Goal: Obtain resource: Download file/media

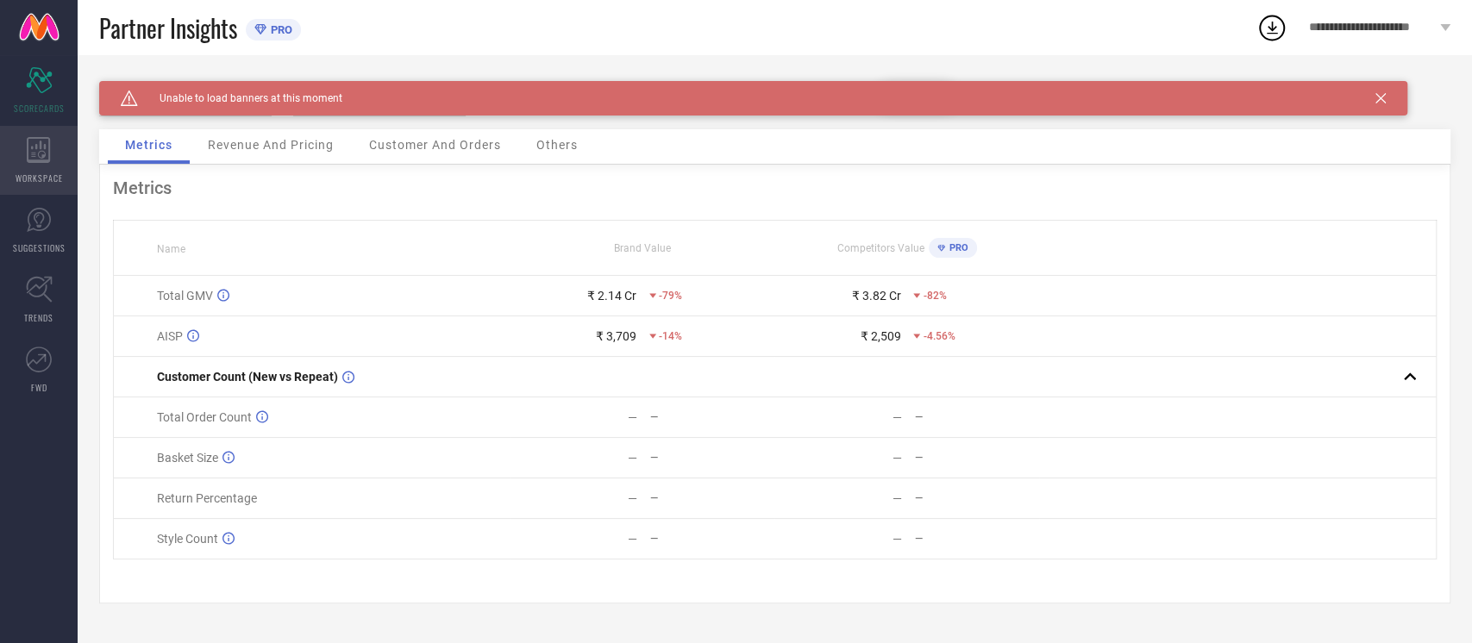
click at [22, 179] on span "WORKSPACE" at bounding box center [39, 178] width 47 height 13
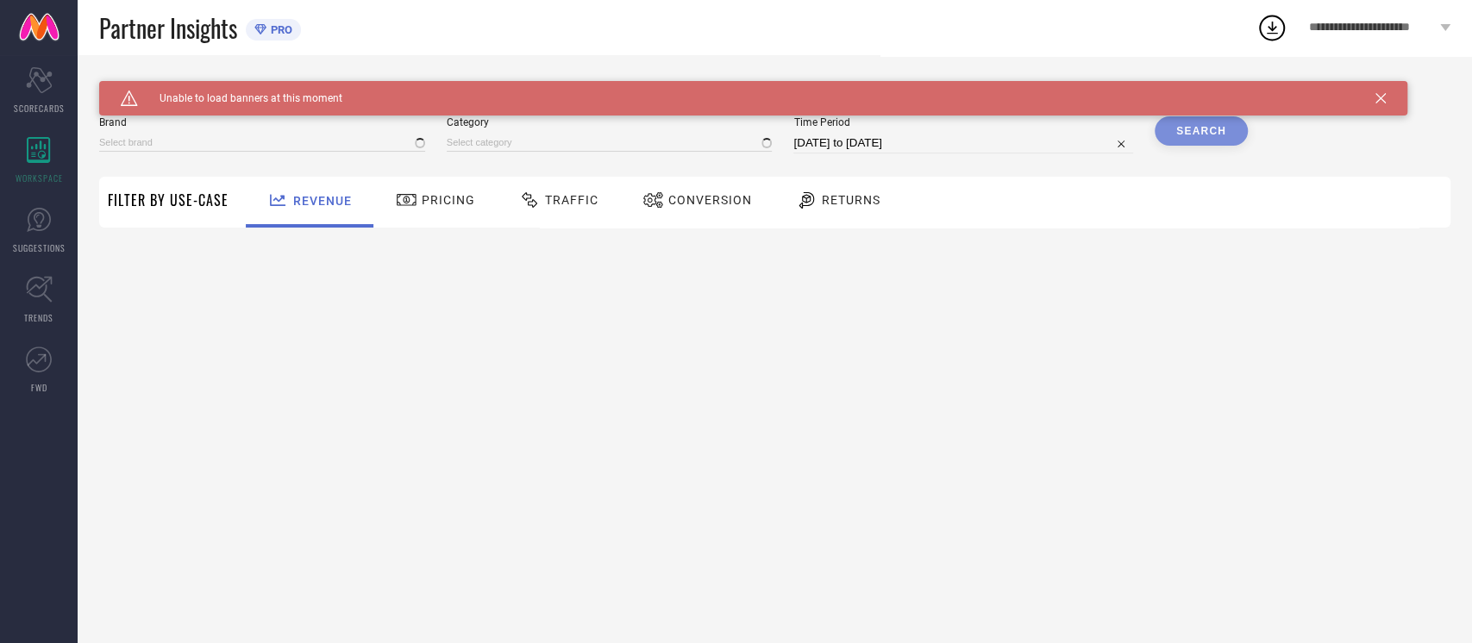
type input "NIKE"
type input "All"
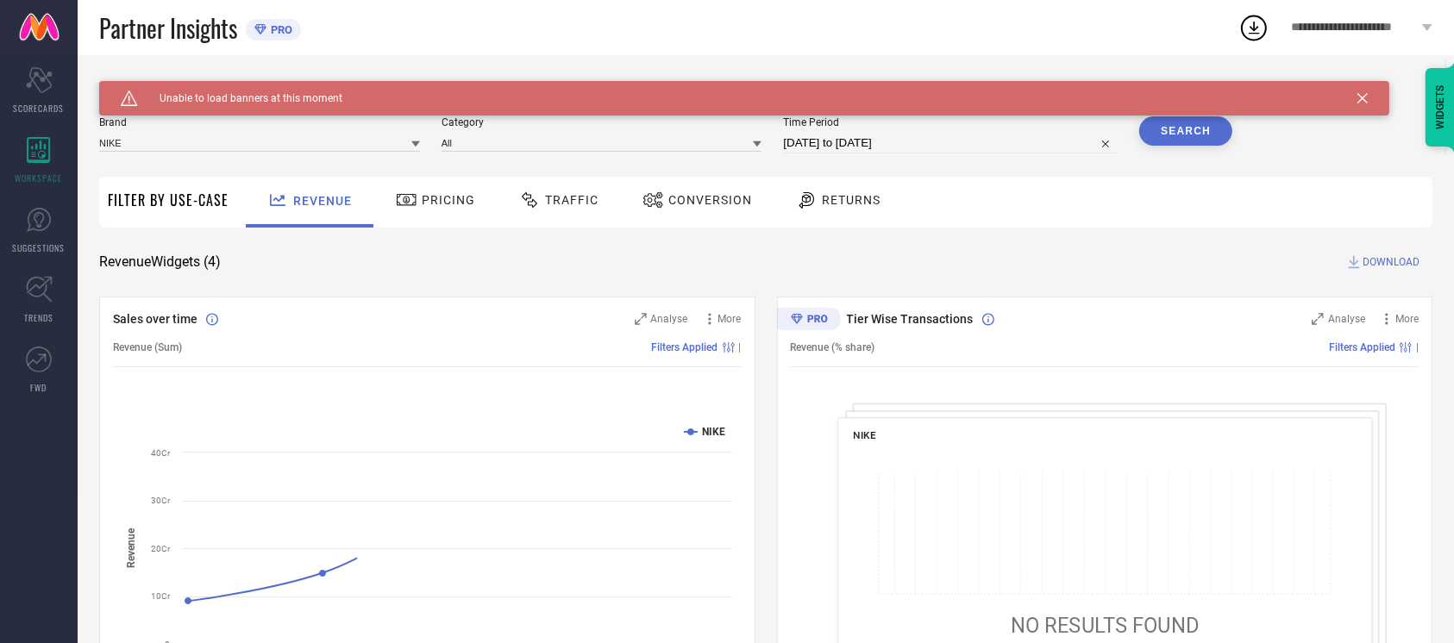
click at [722, 203] on span "Conversion" at bounding box center [710, 200] width 84 height 14
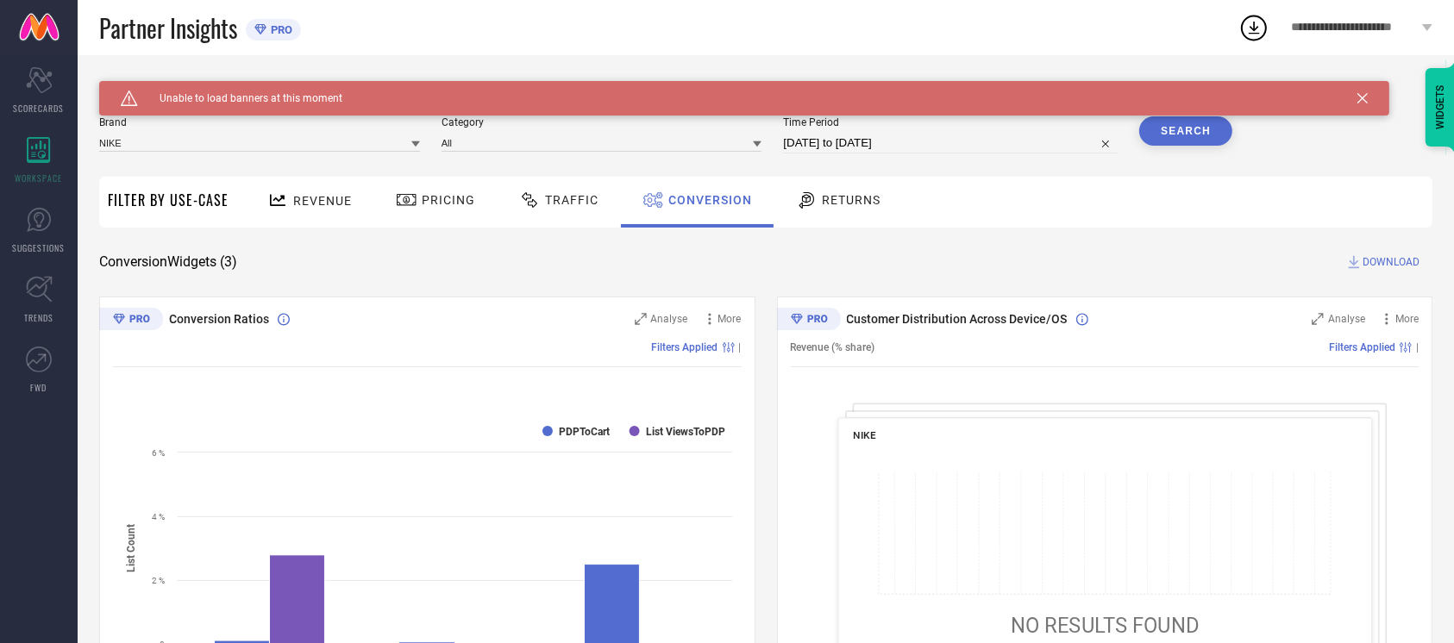
select select "8"
select select "2025"
select select "9"
select select "2025"
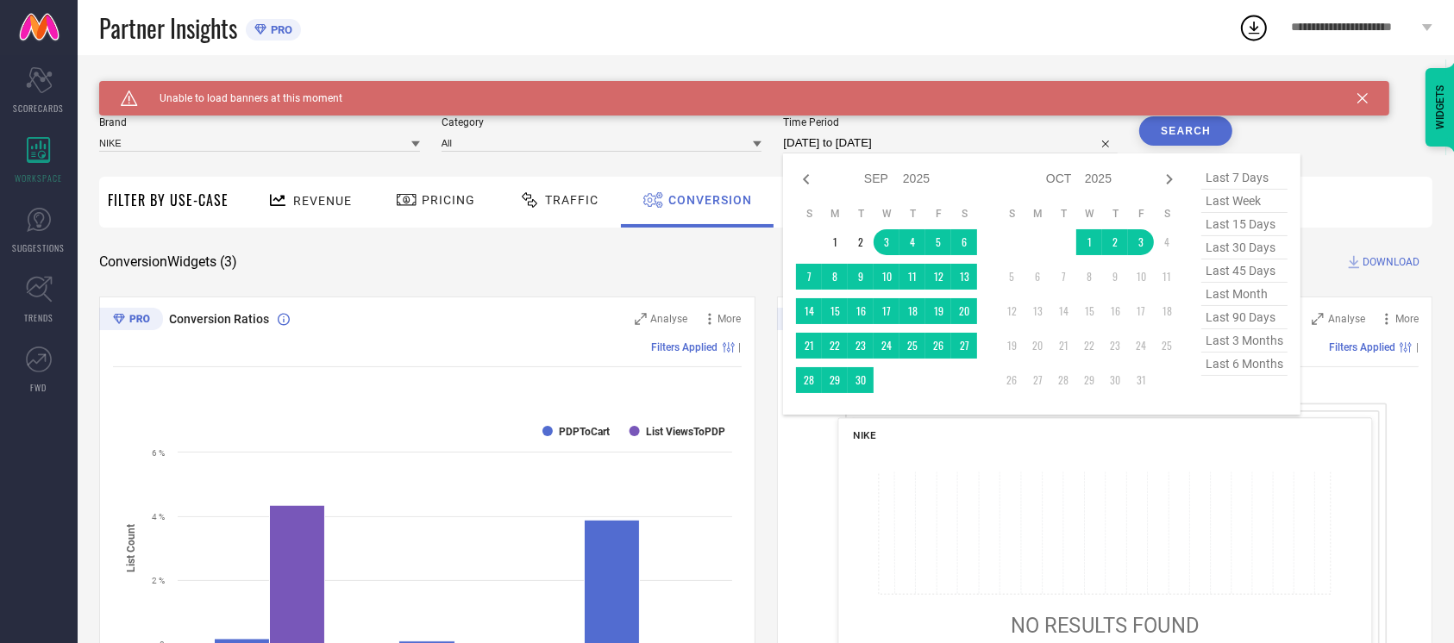
click at [942, 148] on input "[DATE] to [DATE]" at bounding box center [950, 143] width 335 height 21
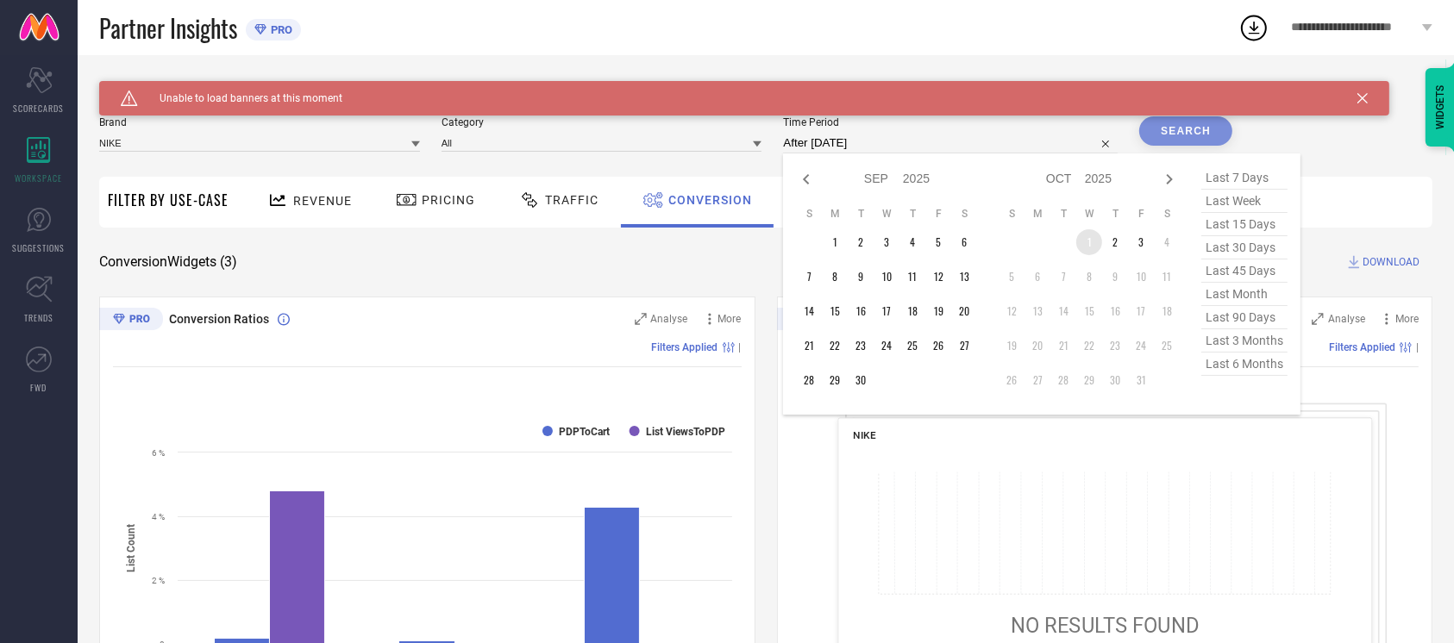
click at [1076, 247] on td "1" at bounding box center [1089, 242] width 26 height 26
type input "[DATE] to [DATE]"
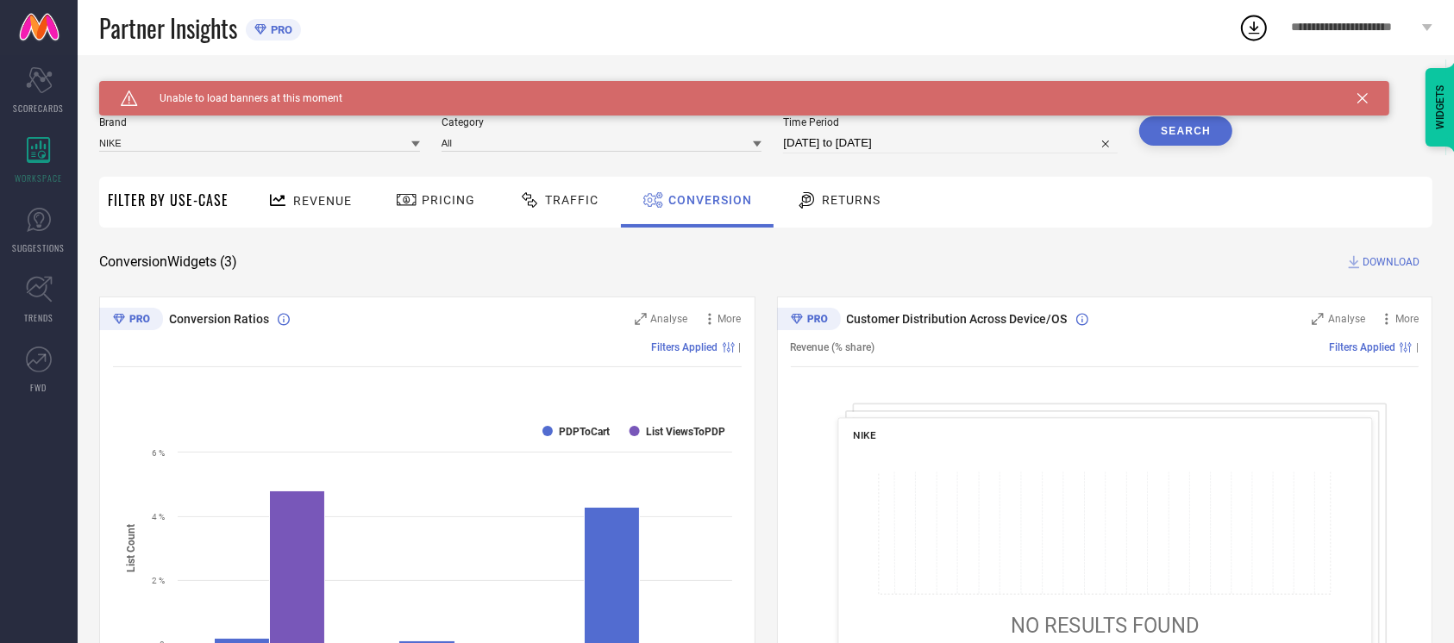
click at [1178, 142] on button "Search" at bounding box center [1185, 130] width 93 height 29
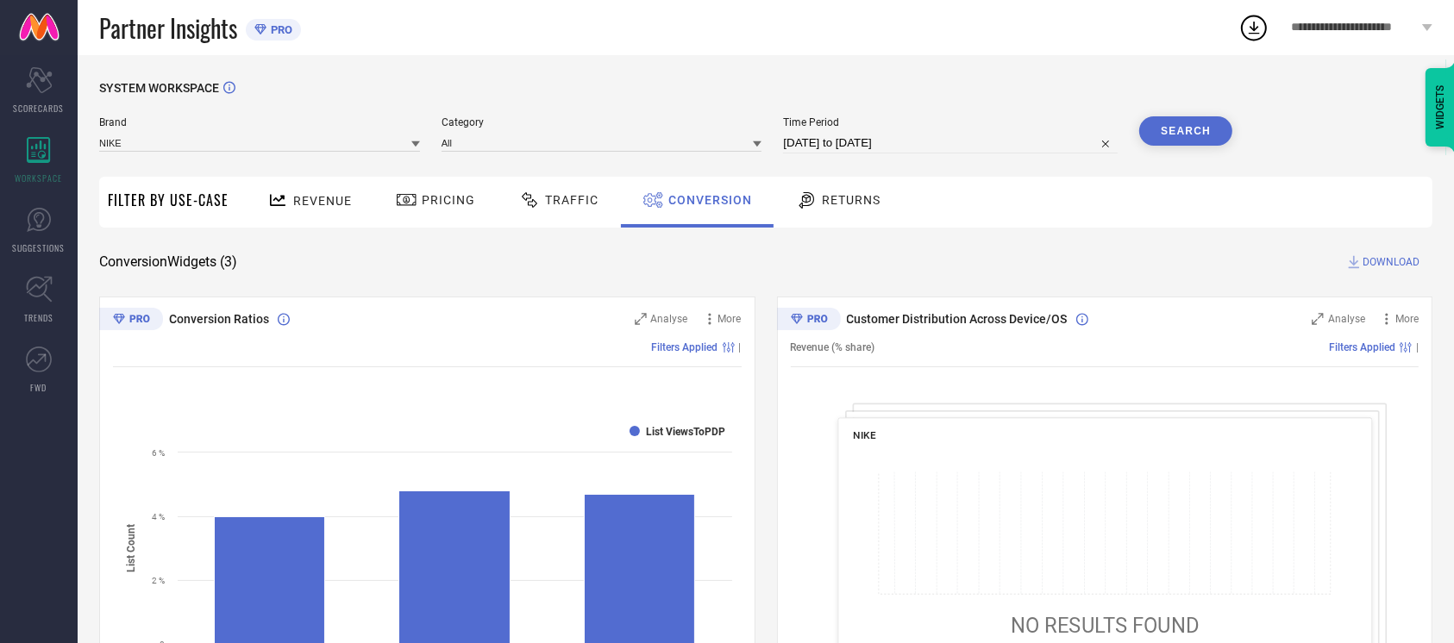
click at [1395, 265] on span "DOWNLOAD" at bounding box center [1391, 262] width 57 height 17
click at [810, 42] on div "Partner Insights PRO" at bounding box center [668, 27] width 1139 height 55
click at [594, 46] on div "Partner Insights PRO" at bounding box center [668, 27] width 1139 height 55
